Goal: Information Seeking & Learning: Check status

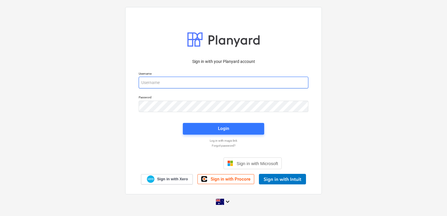
click at [167, 82] on input "email" at bounding box center [224, 83] width 170 height 12
type input "[EMAIL_ADDRESS][DOMAIN_NAME]"
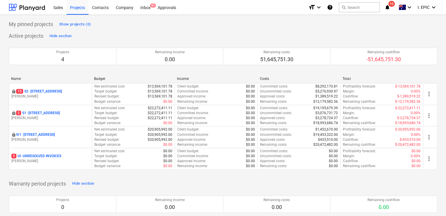
click at [387, 8] on icon "notifications" at bounding box center [387, 7] width 6 height 7
click at [399, 35] on div "Active projects Hide section Projects 4 Remaining income 0.00 Remaining costs 5…" at bounding box center [223, 103] width 428 height 145
click at [354, 9] on button "search Search" at bounding box center [358, 7] width 41 height 10
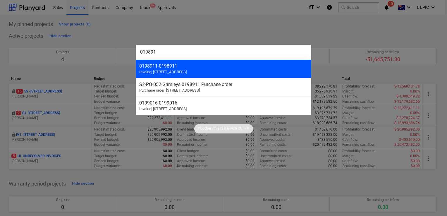
type input "019891"
click at [152, 71] on span "Invoice | [STREET_ADDRESS]" at bounding box center [162, 72] width 47 height 4
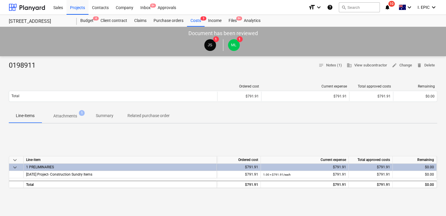
click at [61, 114] on p "Attachments" at bounding box center [65, 116] width 24 height 6
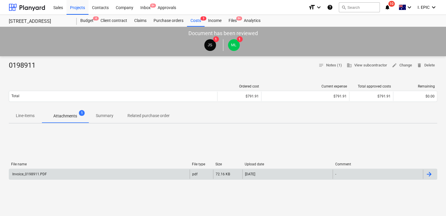
click at [173, 172] on div "Invoice_0198911.PDF" at bounding box center [99, 173] width 180 height 9
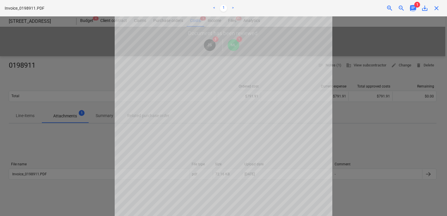
click at [411, 6] on span "chat" at bounding box center [413, 8] width 7 height 7
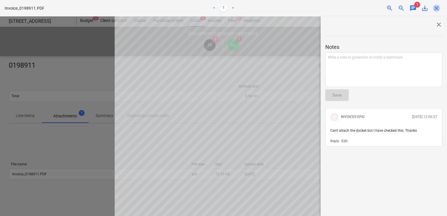
click at [435, 8] on span "close" at bounding box center [436, 8] width 7 height 7
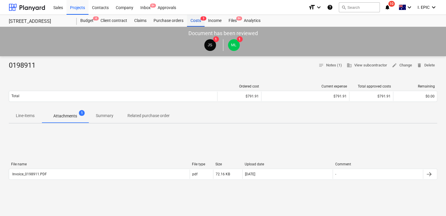
click at [203, 19] on span "3" at bounding box center [203, 18] width 6 height 4
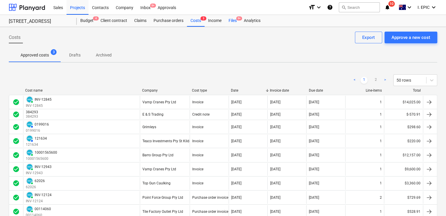
click at [234, 19] on div "Files 9+" at bounding box center [232, 21] width 15 height 12
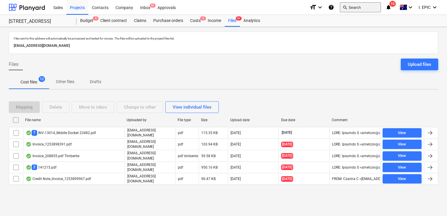
click at [355, 4] on button "search Search" at bounding box center [360, 7] width 41 height 10
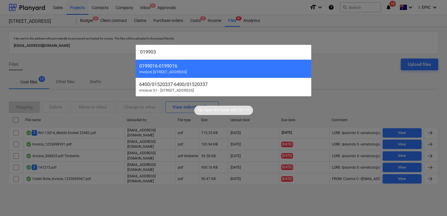
type input "0199034"
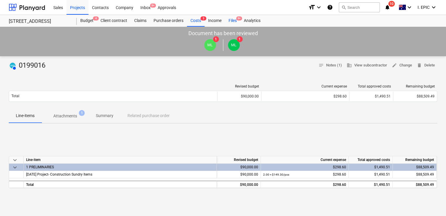
click at [234, 18] on div "Files 9+" at bounding box center [232, 21] width 15 height 12
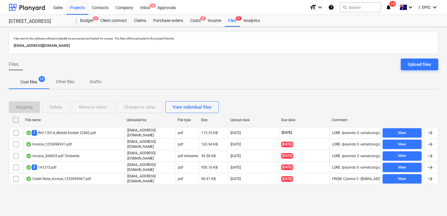
click at [59, 83] on p "Other files" at bounding box center [65, 82] width 18 height 6
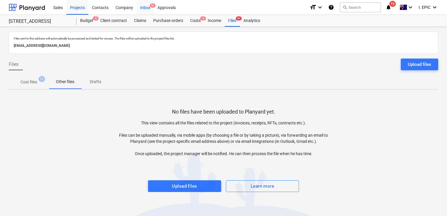
click at [141, 6] on div "Inbox 9+" at bounding box center [145, 7] width 17 height 15
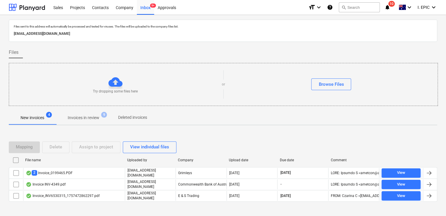
click at [85, 113] on span "Invoices in review 9" at bounding box center [83, 117] width 55 height 11
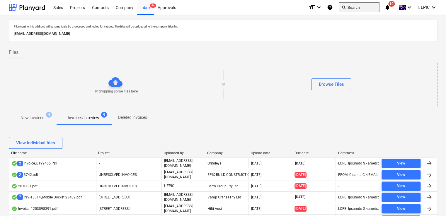
click at [356, 9] on button "search Search" at bounding box center [358, 7] width 41 height 10
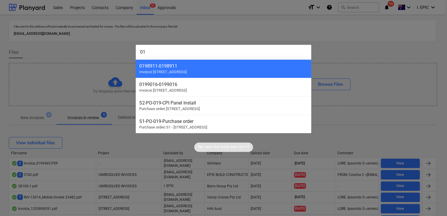
type input "0"
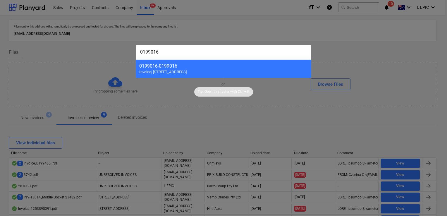
type input "0199016A"
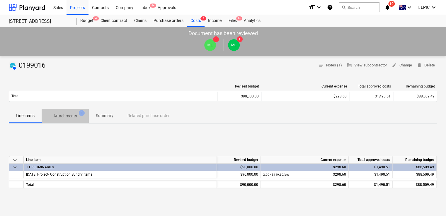
click at [63, 113] on p "Attachments" at bounding box center [65, 116] width 24 height 6
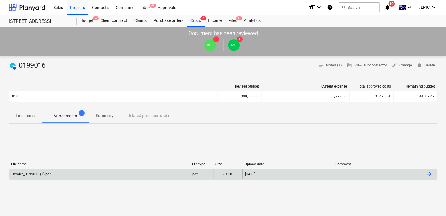
click at [126, 172] on div "Invoice_0199016 (1).pdf" at bounding box center [99, 173] width 180 height 9
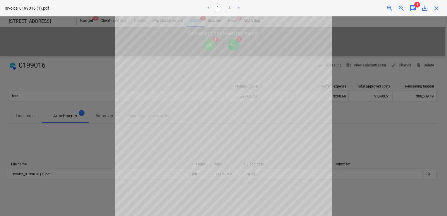
click at [433, 11] on div "close" at bounding box center [437, 8] width 12 height 7
click at [434, 8] on span "close" at bounding box center [436, 8] width 7 height 7
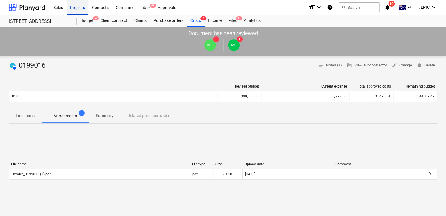
click at [77, 8] on div "Projects" at bounding box center [77, 7] width 22 height 15
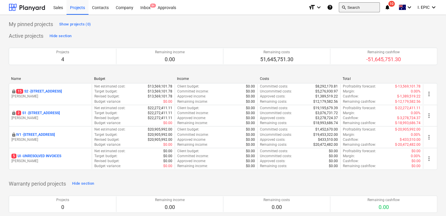
click at [350, 6] on button "search Search" at bounding box center [358, 7] width 41 height 10
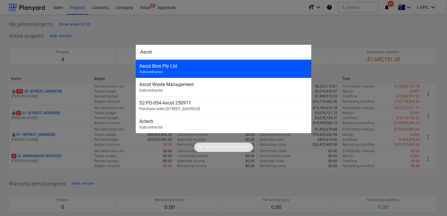
type input "Ascot"
click at [178, 68] on div "Ascot Bins Pty Ltd Subcontractor" at bounding box center [224, 68] width 176 height 18
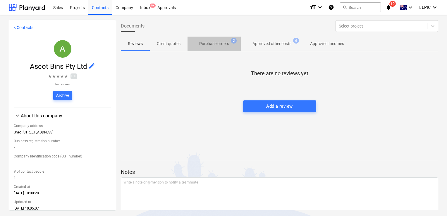
click at [215, 42] on p "Purchase orders" at bounding box center [214, 44] width 30 height 6
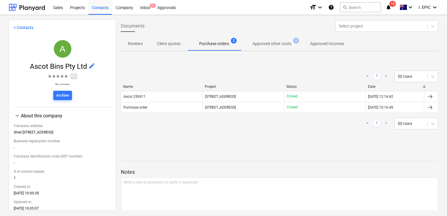
click at [297, 35] on div at bounding box center [280, 34] width 318 height 5
click at [272, 40] on span "Approved other costs 6" at bounding box center [272, 43] width 62 height 11
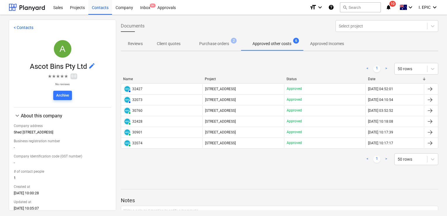
click at [224, 45] on p "Purchase orders" at bounding box center [214, 44] width 30 height 6
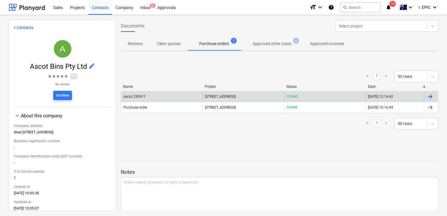
click at [137, 95] on div "Ascot 250911" at bounding box center [135, 97] width 22 height 4
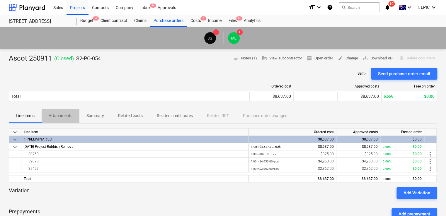
click at [64, 114] on p "Attachments" at bounding box center [61, 116] width 24 height 6
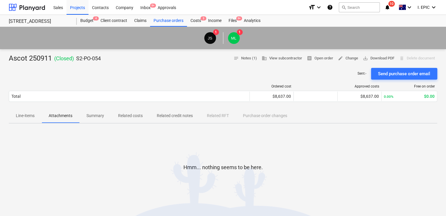
click at [23, 112] on span "Line-items" at bounding box center [25, 116] width 33 height 10
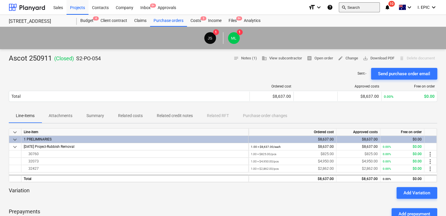
click at [348, 8] on button "search Search" at bounding box center [358, 7] width 41 height 10
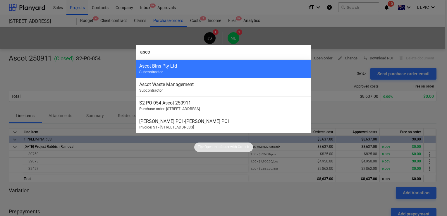
type input "ascot"
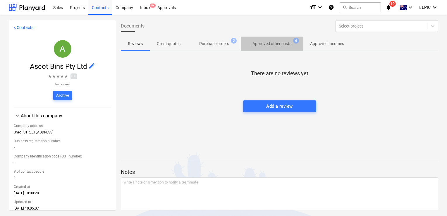
click at [262, 44] on p "Approved other costs" at bounding box center [272, 44] width 39 height 6
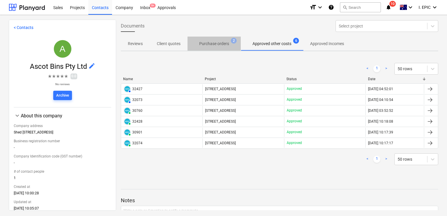
click at [217, 43] on p "Purchase orders" at bounding box center [214, 44] width 30 height 6
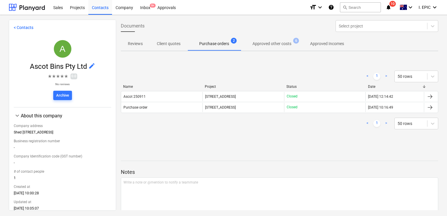
click at [269, 42] on p "Approved other costs" at bounding box center [272, 44] width 39 height 6
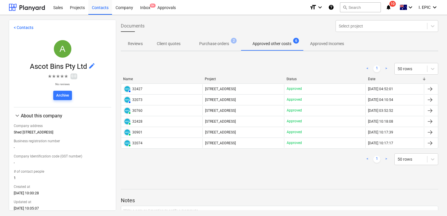
click at [213, 46] on p "Purchase orders" at bounding box center [214, 44] width 30 height 6
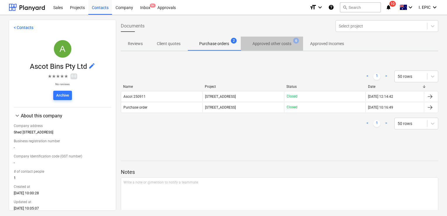
click at [277, 43] on p "Approved other costs" at bounding box center [272, 44] width 39 height 6
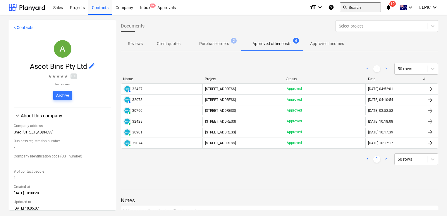
click at [349, 7] on button "search Search" at bounding box center [360, 7] width 41 height 10
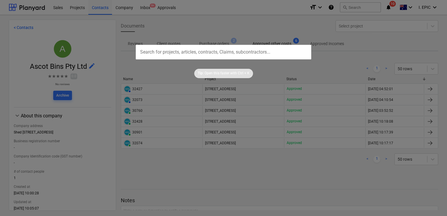
type input "0199016"
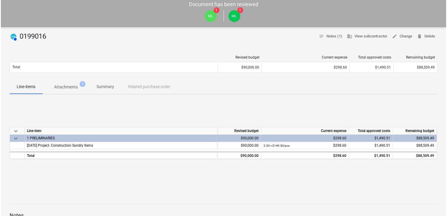
scroll to position [29, 0]
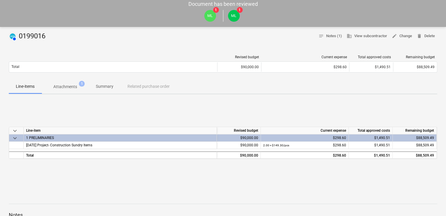
click at [76, 87] on p "Attachments" at bounding box center [65, 87] width 24 height 6
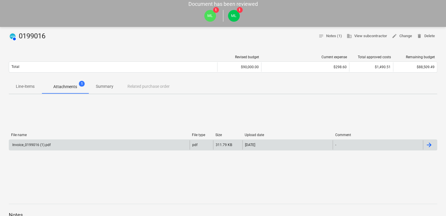
click at [150, 147] on div "Invoice_0199016 (1).pdf" at bounding box center [99, 144] width 180 height 9
